Goal: Task Accomplishment & Management: Manage account settings

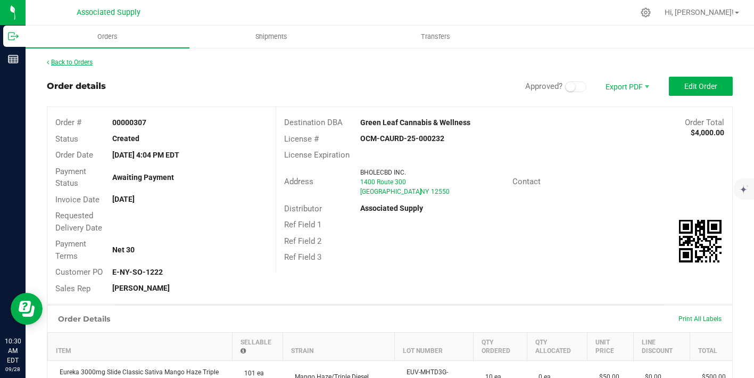
click at [82, 59] on link "Back to Orders" at bounding box center [70, 62] width 46 height 7
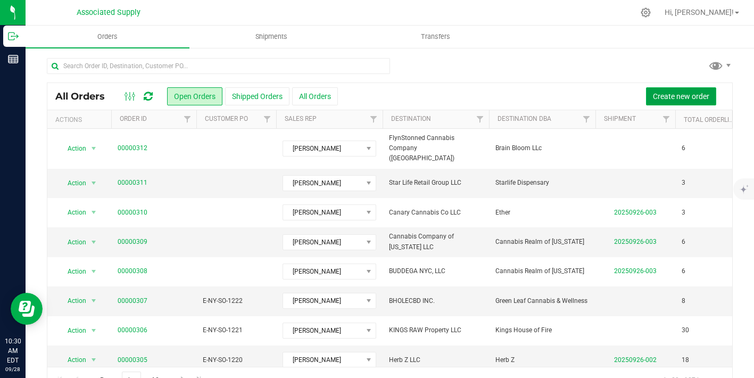
click at [667, 97] on span "Create new order" at bounding box center [681, 96] width 56 height 9
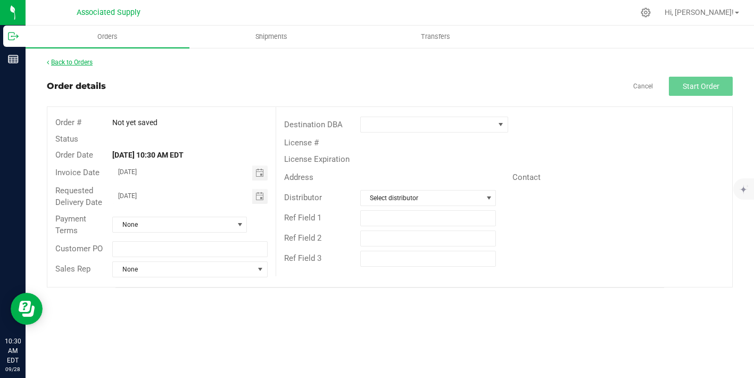
click at [82, 63] on link "Back to Orders" at bounding box center [70, 62] width 46 height 7
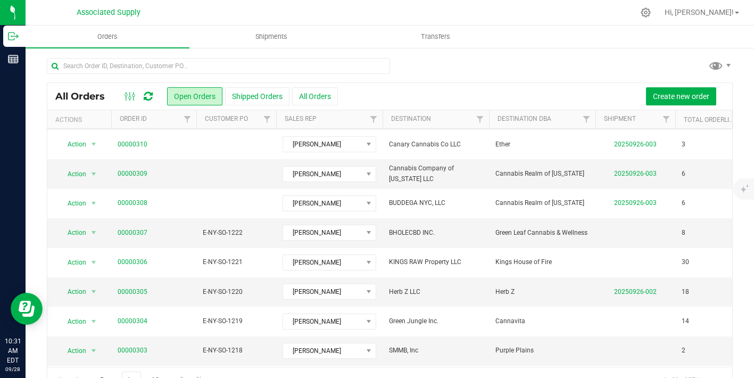
scroll to position [69, 0]
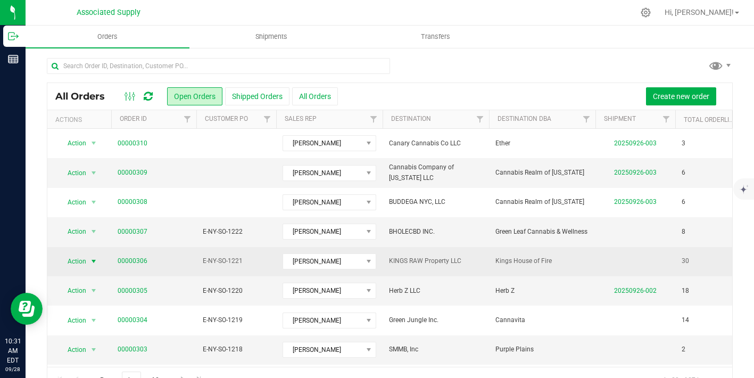
click at [89, 257] on span "select" at bounding box center [93, 261] width 9 height 9
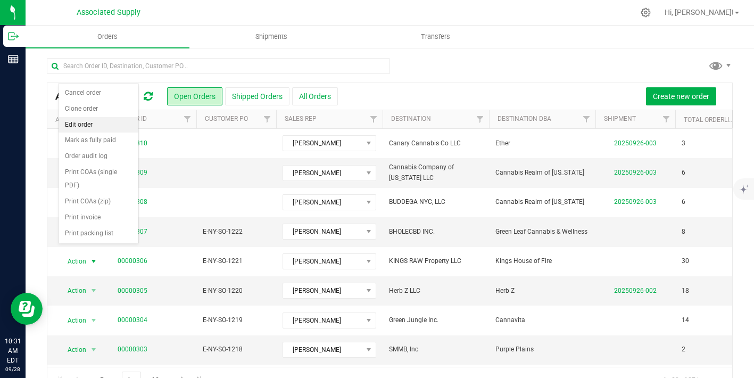
click at [92, 123] on li "Edit order" at bounding box center [99, 125] width 80 height 16
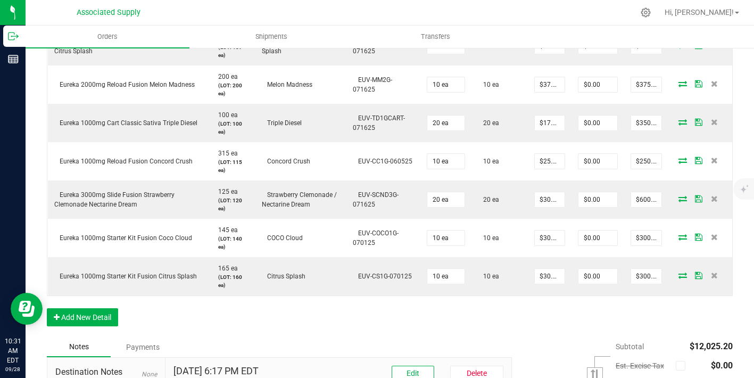
scroll to position [1191, 0]
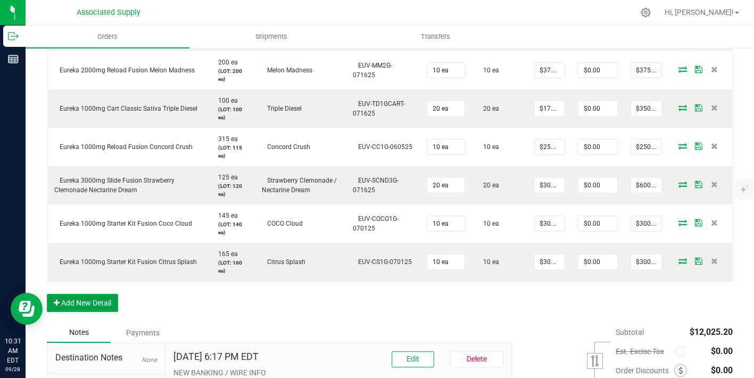
click at [87, 299] on button "Add New Detail" at bounding box center [82, 303] width 71 height 18
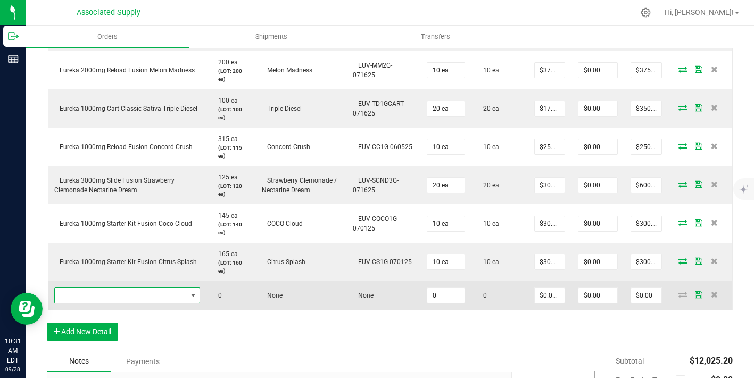
click at [95, 294] on span "NO DATA FOUND" at bounding box center [121, 295] width 132 height 15
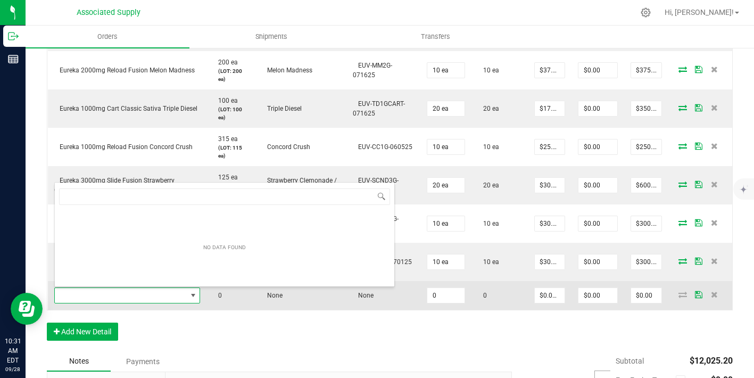
scroll to position [16, 146]
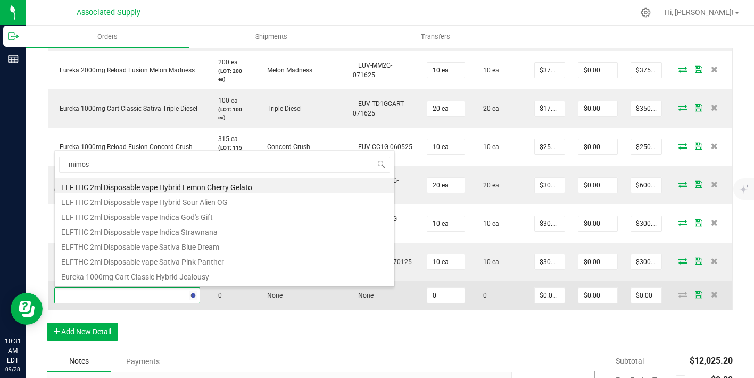
type input "mimosa"
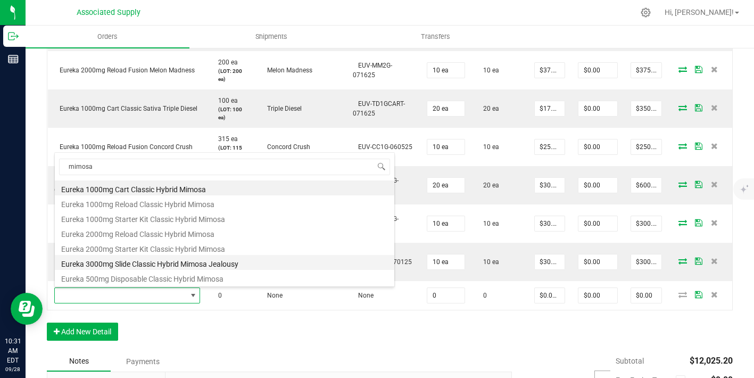
click at [168, 261] on li "Eureka 3000mg Slide Classic Hybrid Mimosa Jealousy" at bounding box center [225, 262] width 340 height 15
type input "0 ea"
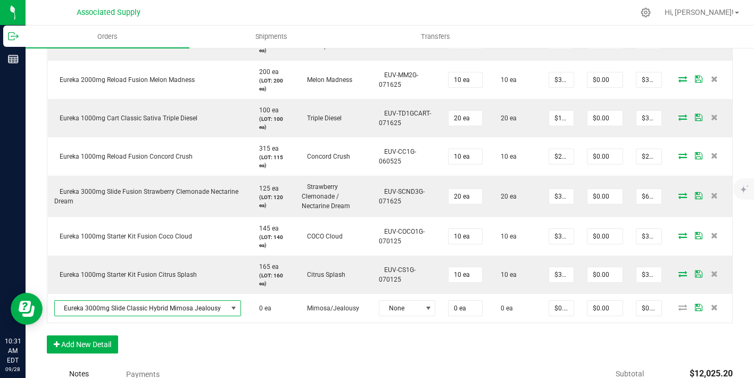
scroll to position [1199, 0]
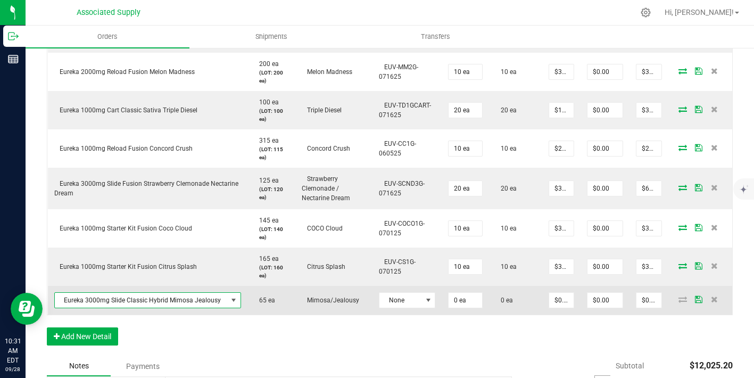
click at [227, 293] on span at bounding box center [233, 300] width 13 height 15
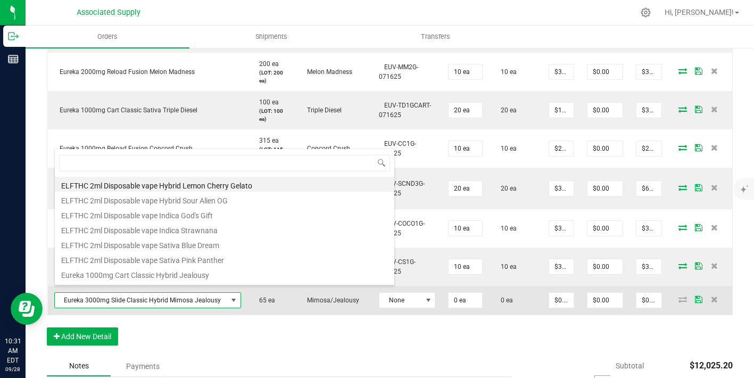
scroll to position [16, 185]
type input "oreoz"
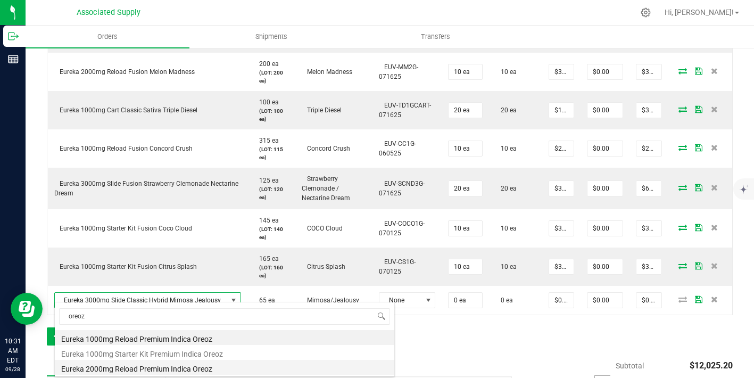
click at [181, 365] on li "Eureka 2000mg Reload Premium Indica Oreoz" at bounding box center [225, 367] width 340 height 15
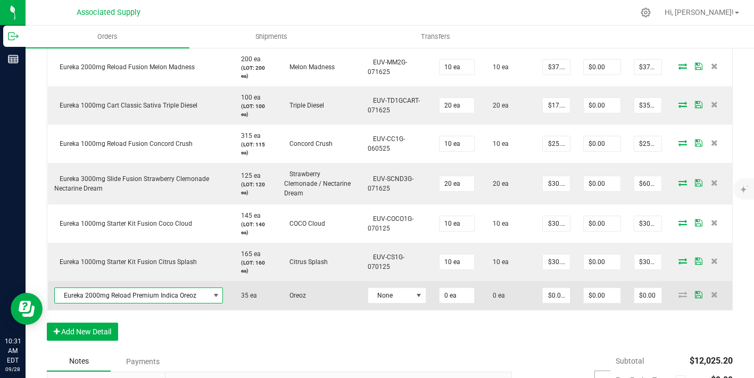
click at [209, 289] on span at bounding box center [215, 295] width 13 height 15
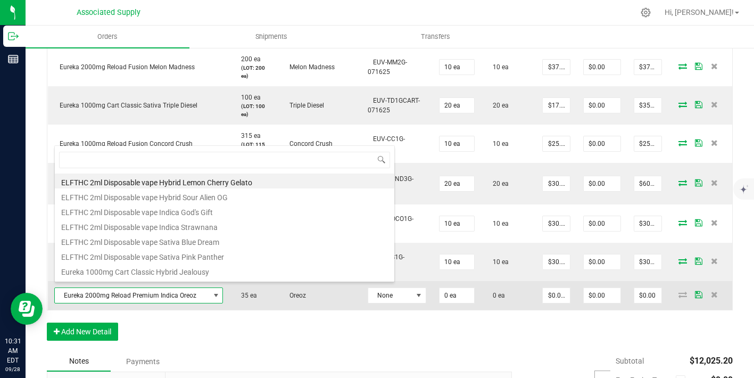
scroll to position [16, 167]
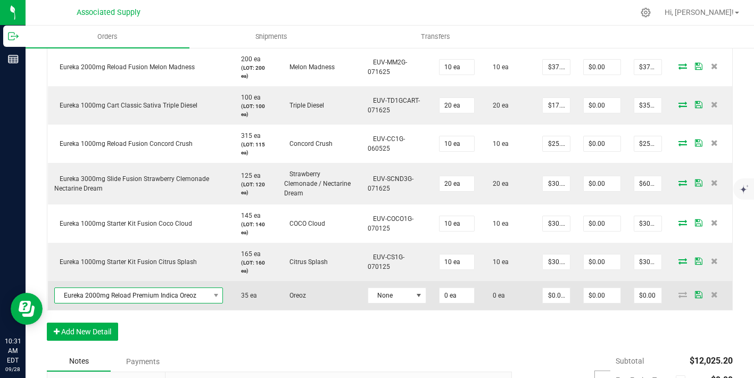
click at [203, 294] on span "Eureka 2000mg Reload Premium Indica Oreoz" at bounding box center [132, 295] width 155 height 15
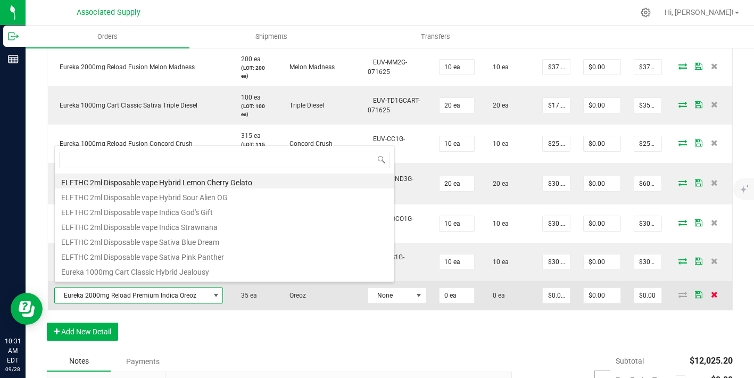
click at [713, 291] on icon at bounding box center [714, 294] width 7 height 6
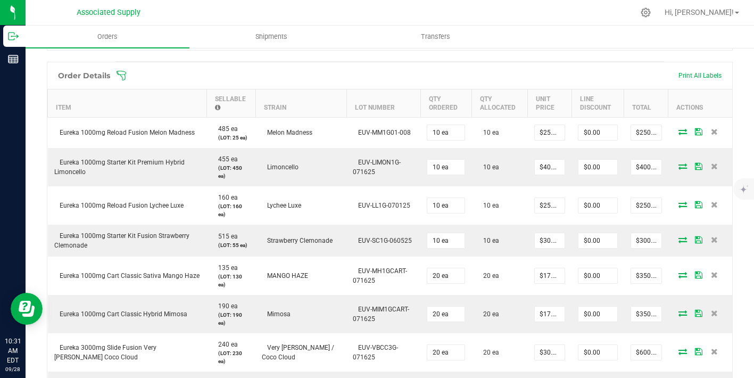
scroll to position [0, 0]
